Goal: Transaction & Acquisition: Purchase product/service

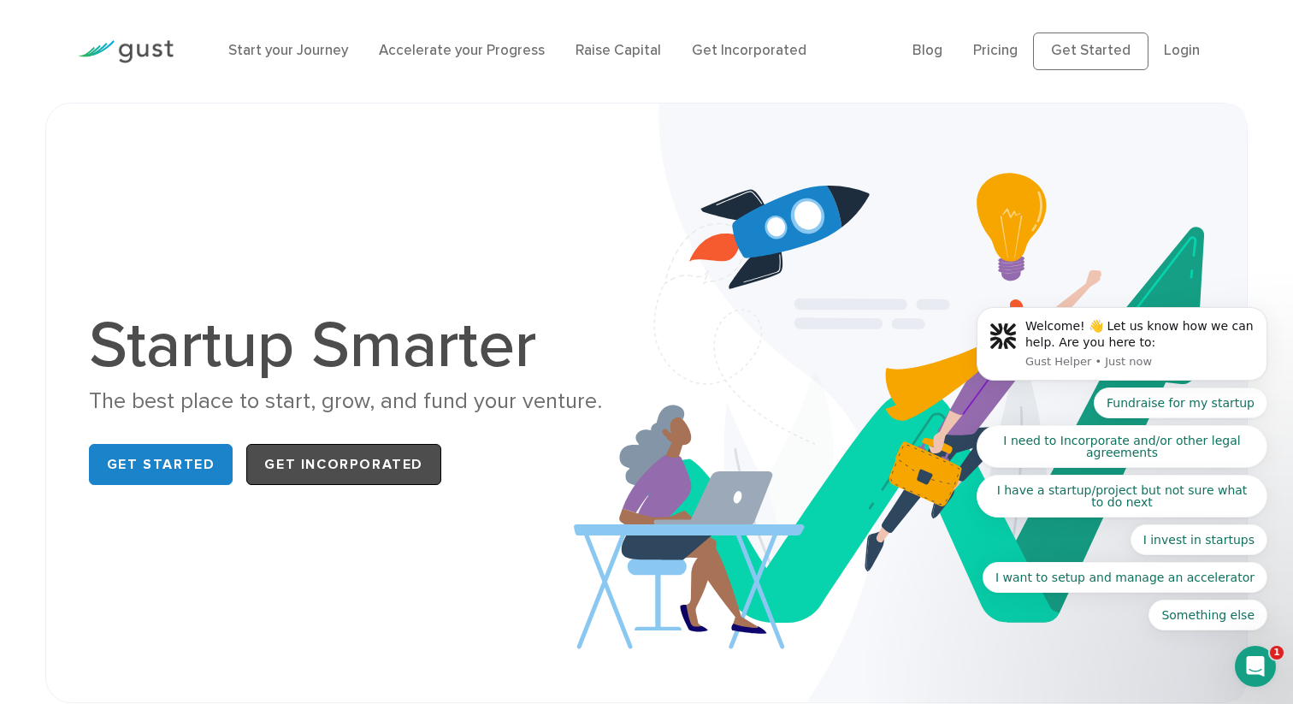
click at [298, 477] on link "Get Incorporated" at bounding box center [343, 464] width 195 height 41
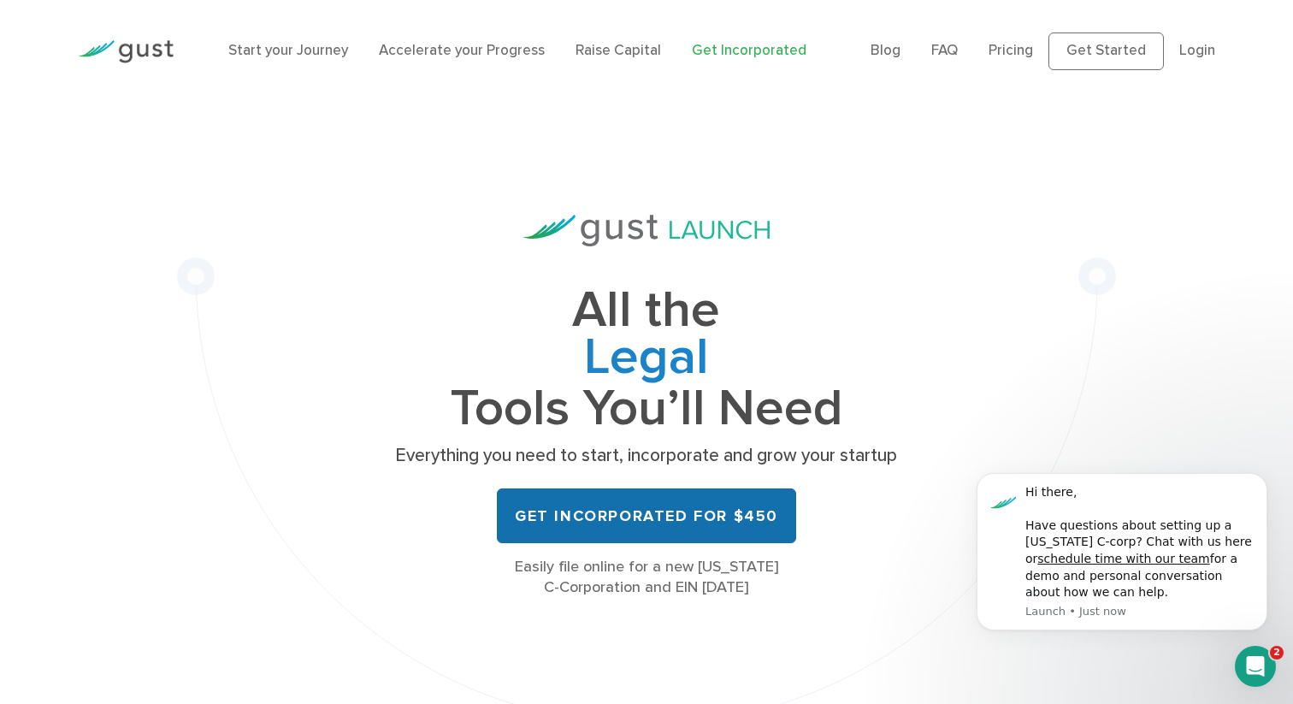
click at [581, 525] on link "Get Incorporated for $450" at bounding box center [646, 515] width 299 height 55
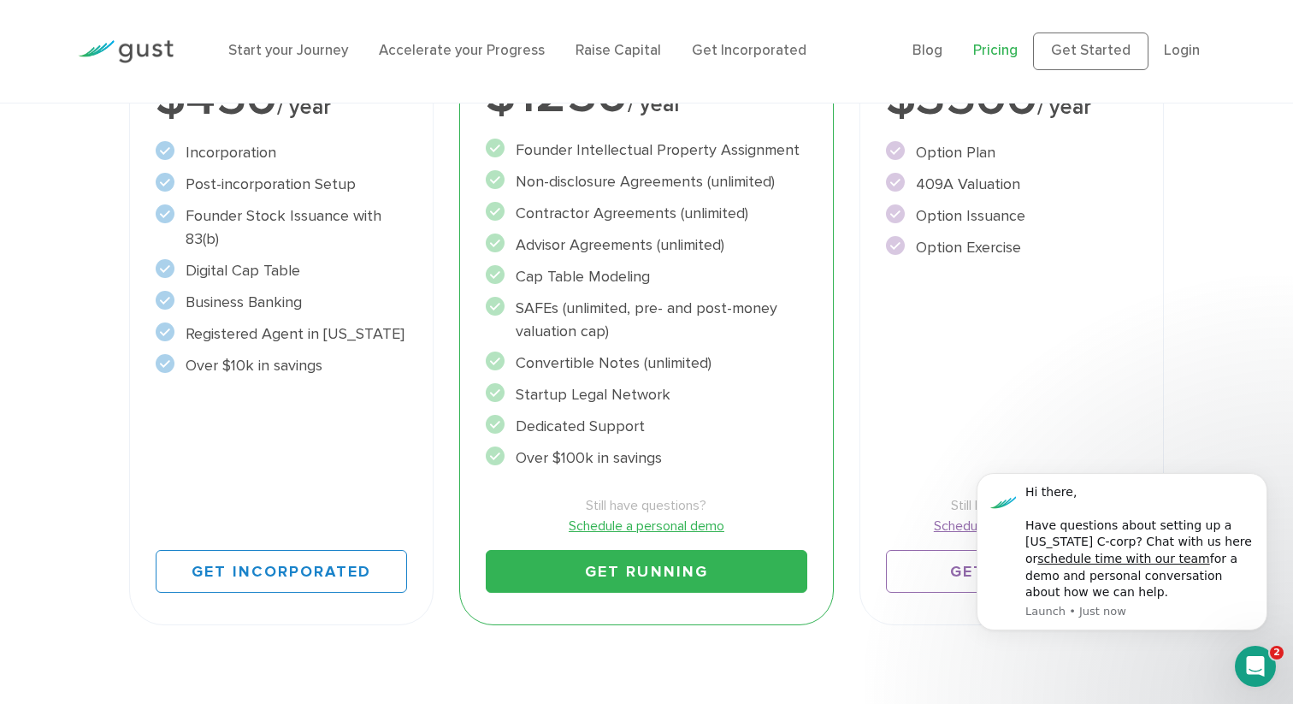
scroll to position [492, 0]
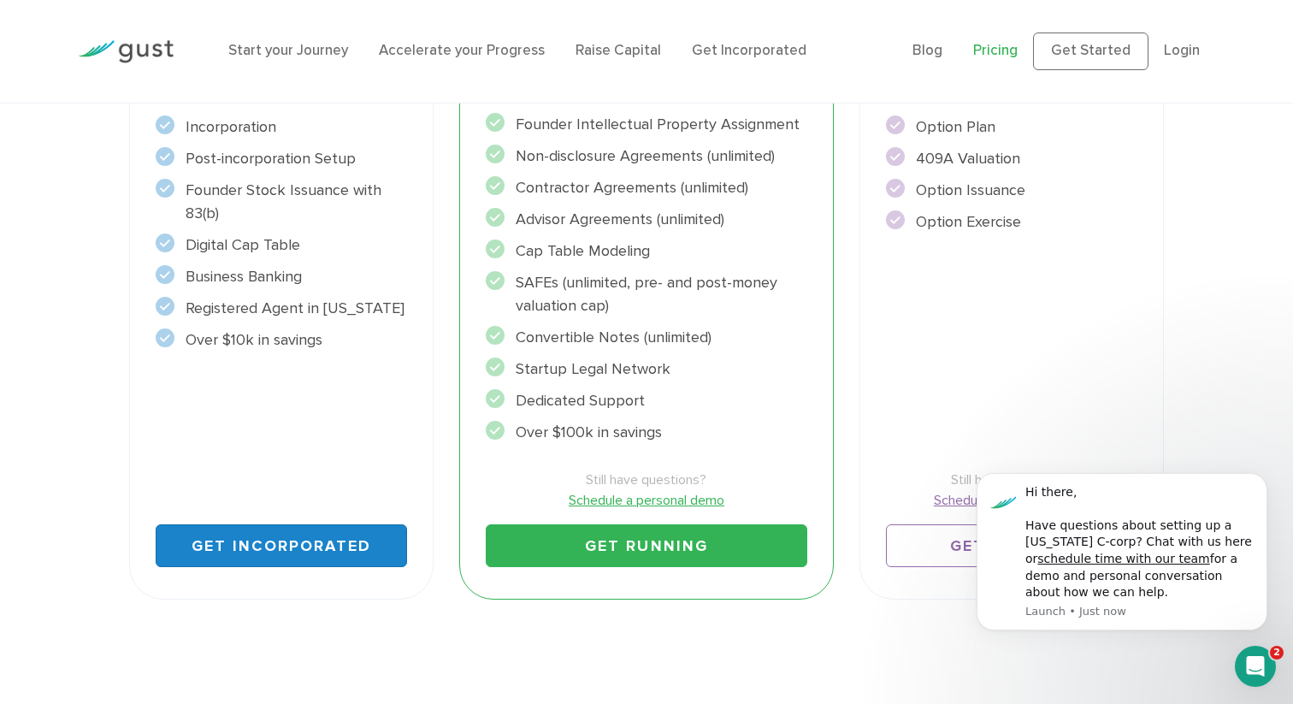
click at [316, 549] on link "Get Incorporated" at bounding box center [281, 545] width 251 height 43
